Goal: Book appointment/travel/reservation

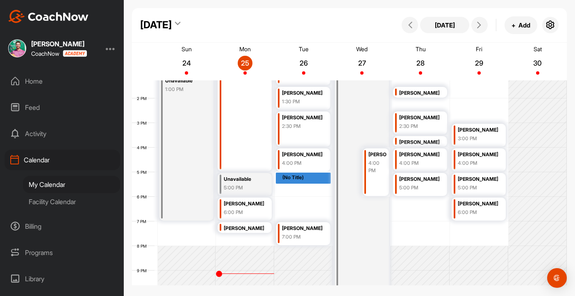
scroll to position [340, 0]
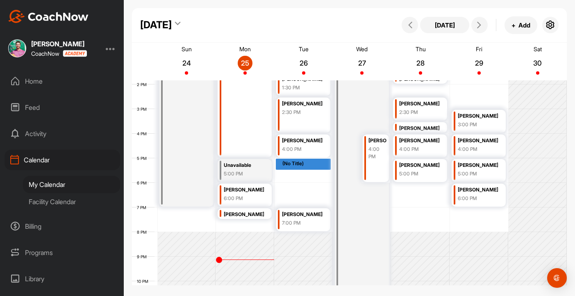
click at [311, 166] on div "(No Title)" at bounding box center [306, 163] width 48 height 7
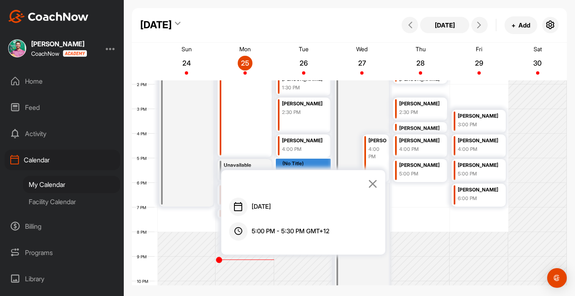
click at [375, 185] on icon at bounding box center [372, 183] width 9 height 9
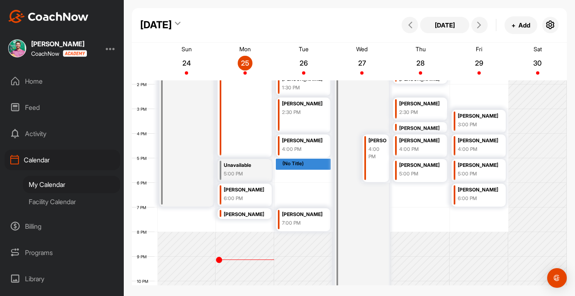
click at [297, 179] on div "12 AM 1 AM 2 AM 3 AM 4 AM 5 AM 6 AM 7 AM 8 AM 9 AM 10 AM 11 AM 12 PM 1 PM 2 PM …" at bounding box center [349, 35] width 435 height 590
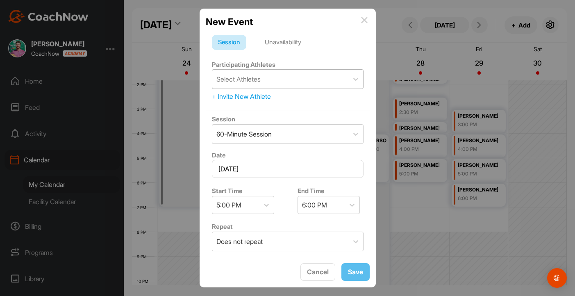
click at [287, 73] on div "Select Athletes" at bounding box center [280, 79] width 136 height 19
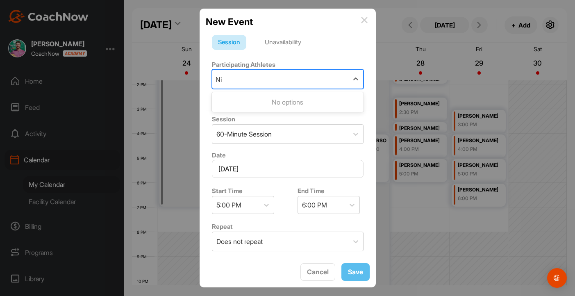
type input "N"
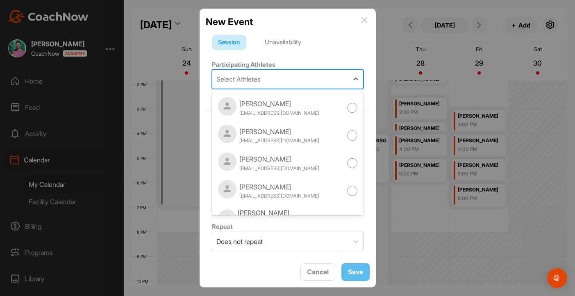
click at [360, 20] on div "New Event" at bounding box center [288, 22] width 164 height 14
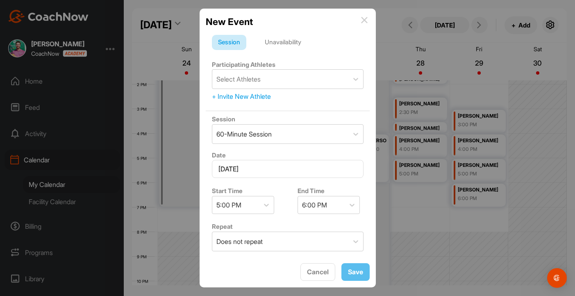
click at [260, 91] on div "Select Athletes + Invite New Athlete" at bounding box center [288, 85] width 152 height 32
click at [257, 97] on div "+ Invite New Athlete" at bounding box center [288, 96] width 152 height 10
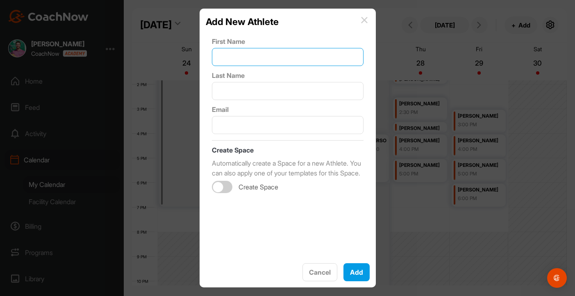
click at [261, 62] on input "text" at bounding box center [288, 57] width 152 height 18
type input "[PERSON_NAME]"
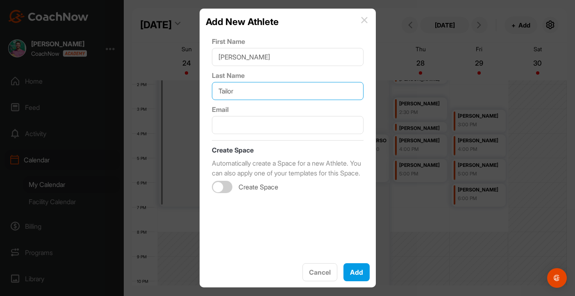
type input "Tailor"
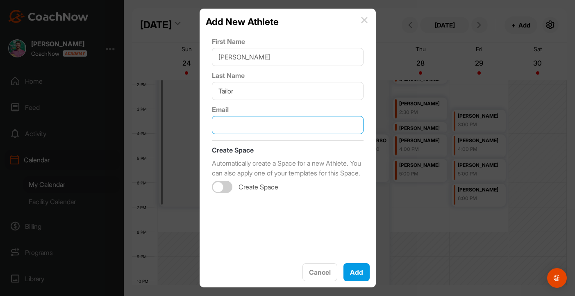
click at [255, 122] on input "text" at bounding box center [288, 125] width 152 height 18
paste input "[EMAIL_ADDRESS][DOMAIN_NAME]"
click at [225, 193] on div at bounding box center [222, 187] width 20 height 12
type input "[EMAIL_ADDRESS][DOMAIN_NAME]"
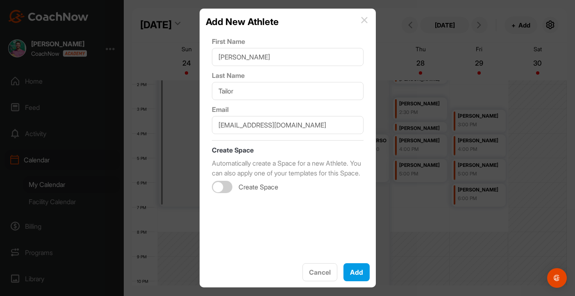
checkbox input "true"
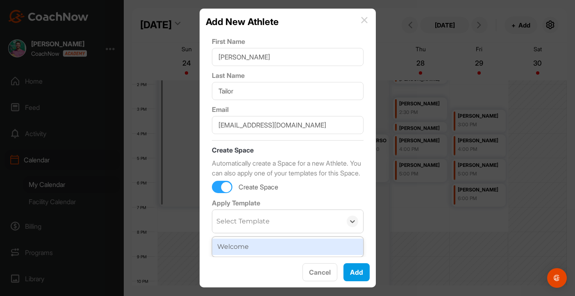
click at [239, 253] on div "Welcome" at bounding box center [287, 246] width 151 height 16
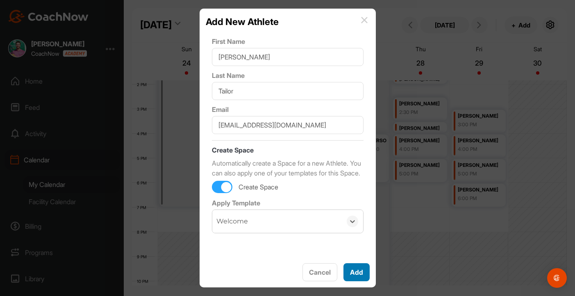
click at [358, 272] on button "Add" at bounding box center [356, 272] width 26 height 18
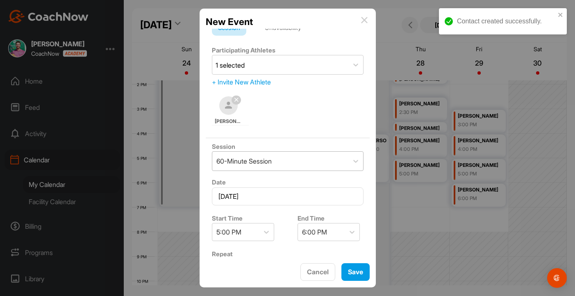
scroll to position [28, 0]
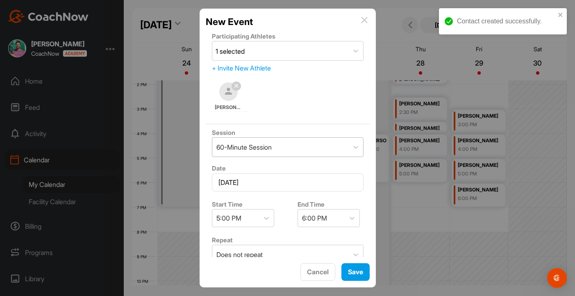
click at [299, 148] on div "60-Minute Session" at bounding box center [280, 147] width 136 height 19
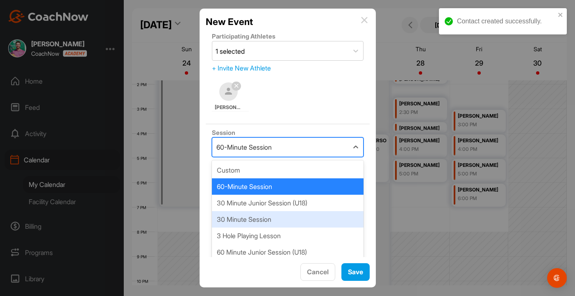
click at [270, 220] on div "30 Minute Session" at bounding box center [288, 219] width 152 height 16
type input "70"
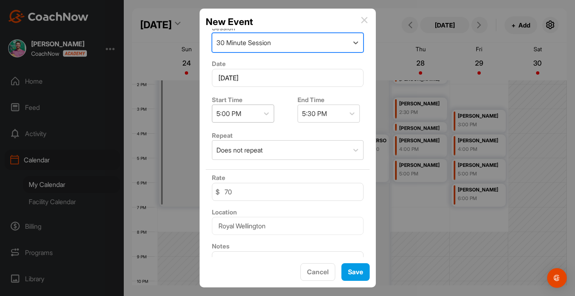
scroll to position [169, 0]
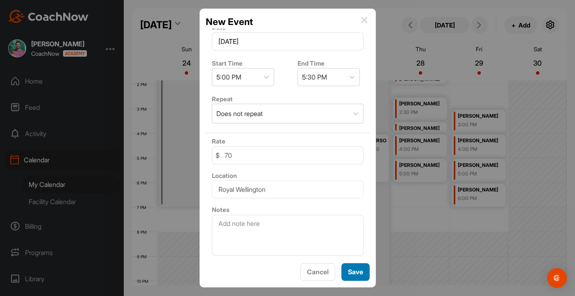
click at [354, 275] on button "Save" at bounding box center [355, 272] width 28 height 18
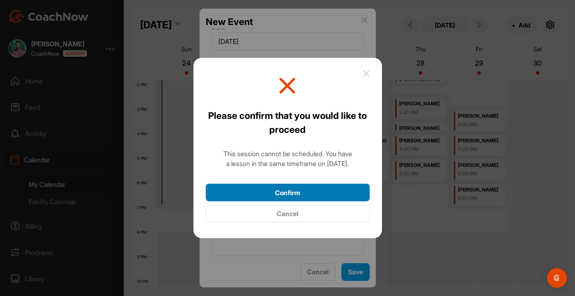
click at [310, 193] on button "Confirm" at bounding box center [288, 193] width 164 height 18
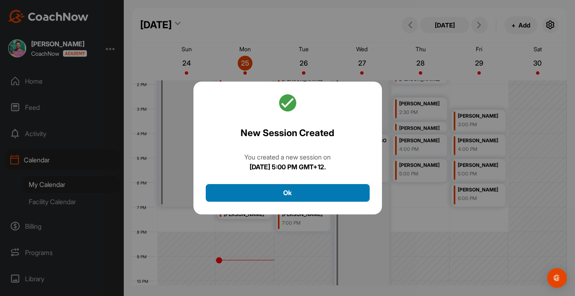
click at [310, 193] on button "Ok" at bounding box center [288, 193] width 164 height 18
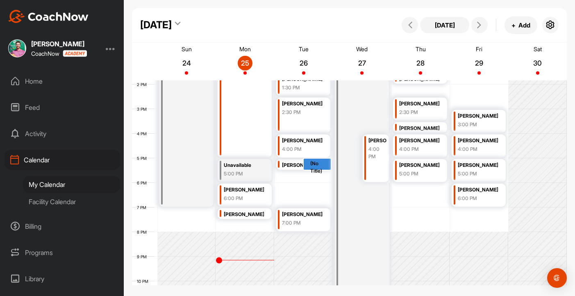
drag, startPoint x: 321, startPoint y: 163, endPoint x: 320, endPoint y: 212, distance: 49.6
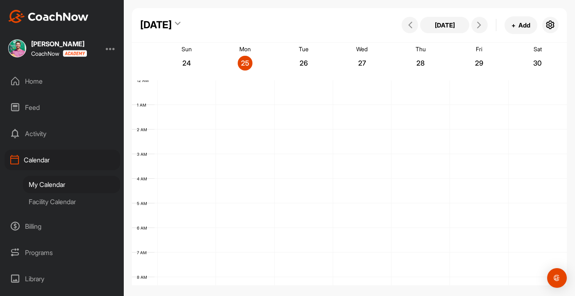
scroll to position [142, 0]
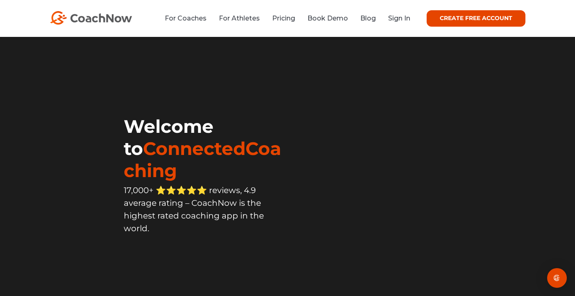
click at [384, 27] on div "For Coaches For Athletes Pricing Book Demo Blog Sign In CREATE FREE ACCOUNT CRE…" at bounding box center [287, 18] width 575 height 37
click at [394, 21] on link "Sign In" at bounding box center [399, 18] width 22 height 8
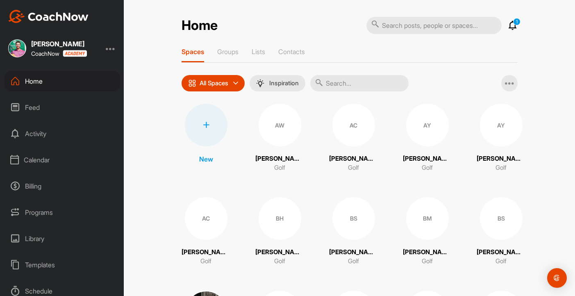
click at [35, 160] on div "Calendar" at bounding box center [63, 160] width 116 height 20
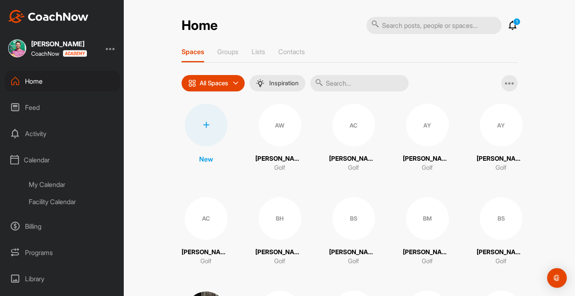
click at [63, 185] on div "My Calendar" at bounding box center [71, 184] width 97 height 17
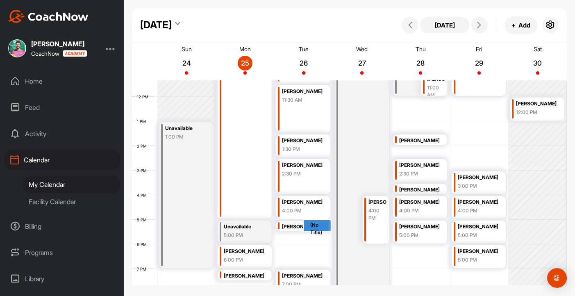
scroll to position [341, 0]
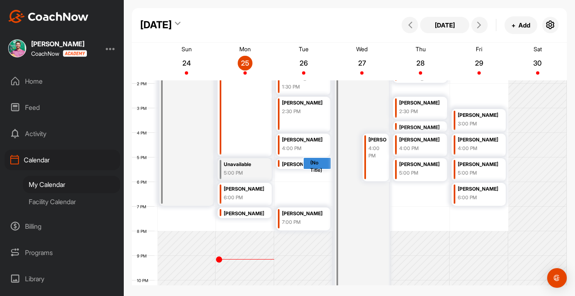
click at [321, 161] on div "(No Title)" at bounding box center [320, 166] width 20 height 15
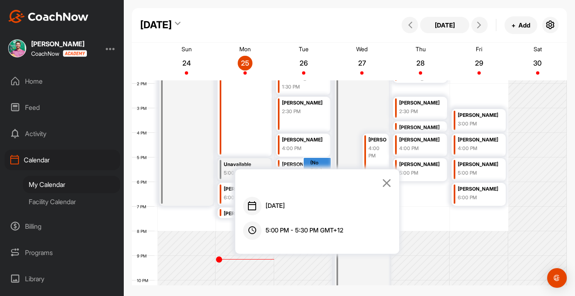
click at [384, 182] on icon at bounding box center [386, 182] width 9 height 9
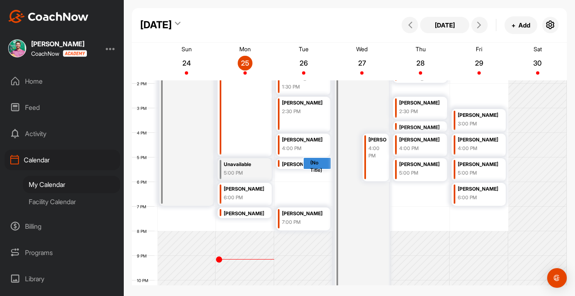
click at [323, 163] on div "(No Title)" at bounding box center [320, 166] width 20 height 15
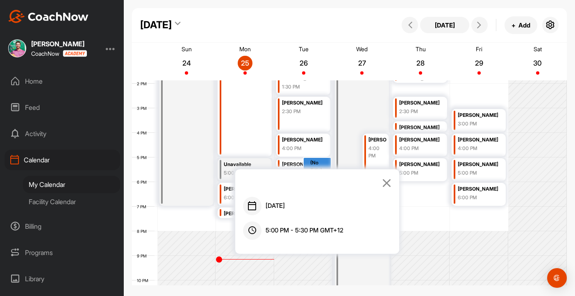
click at [390, 188] on link at bounding box center [386, 184] width 9 height 14
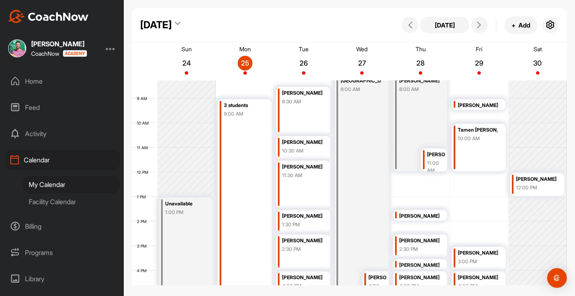
scroll to position [194, 0]
